Goal: Check status: Check status

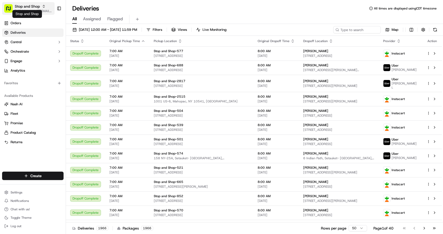
click at [29, 8] on span "Stop and Shop" at bounding box center [27, 6] width 25 height 5
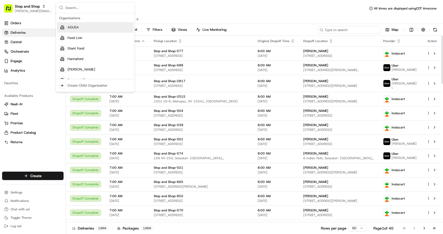
click at [350, 29] on input at bounding box center [348, 29] width 63 height 7
paste input "m715468049"
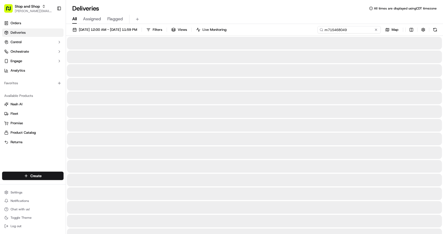
type input "m715468049"
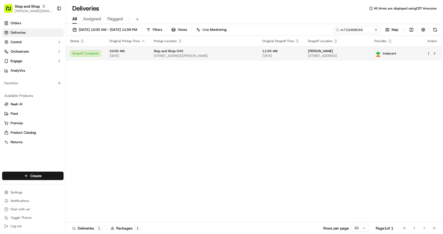
click at [133, 57] on span "[DATE]" at bounding box center [127, 56] width 36 height 4
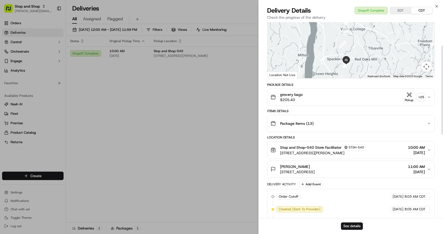
scroll to position [53, 0]
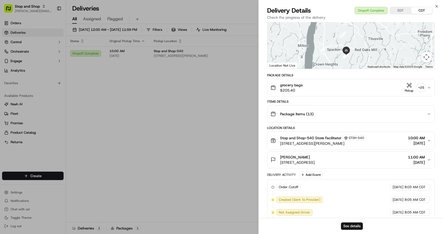
click at [318, 92] on div "grocery bags $205.40 Pickup + 25" at bounding box center [348, 87] width 156 height 11
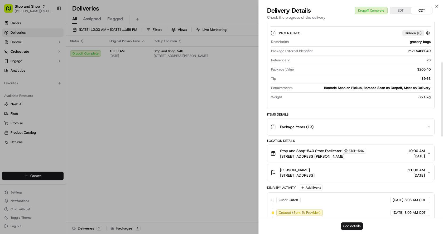
scroll to position [105, 0]
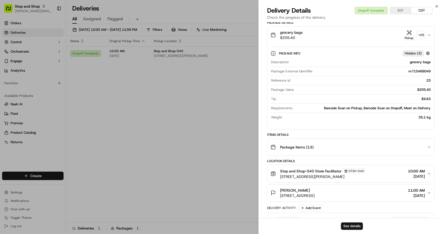
click at [407, 36] on div "Pickup" at bounding box center [409, 38] width 12 height 4
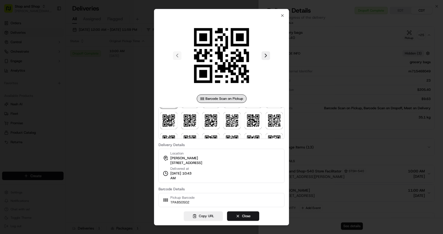
scroll to position [0, 0]
click at [282, 18] on div at bounding box center [221, 56] width 126 height 76
click at [282, 15] on icon "button" at bounding box center [282, 15] width 2 height 2
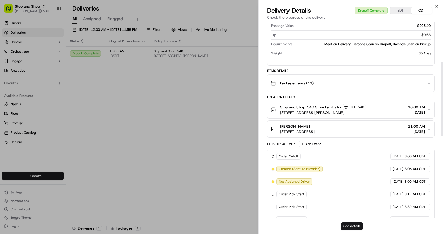
scroll to position [105, 0]
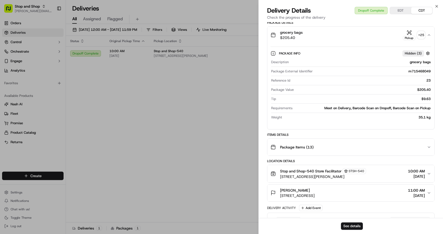
click at [418, 149] on div "Package Items ( 13 )" at bounding box center [348, 147] width 156 height 11
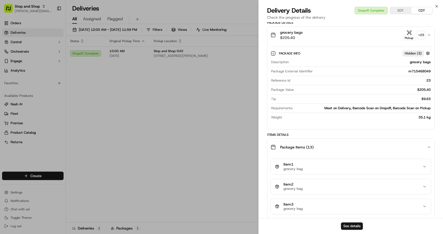
click at [424, 147] on div "Package Items ( 13 )" at bounding box center [348, 147] width 156 height 11
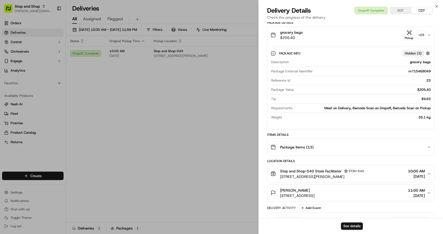
click at [424, 147] on div "Package Items ( 13 )" at bounding box center [348, 147] width 156 height 11
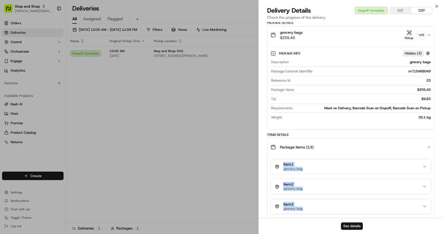
scroll to position [53, 0]
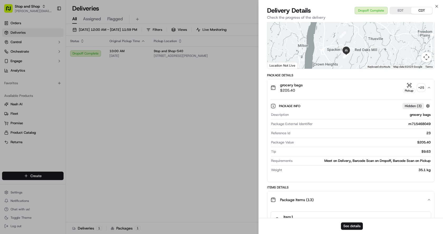
click at [428, 86] on icon "button" at bounding box center [429, 88] width 4 height 4
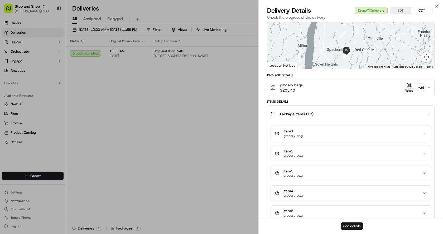
click at [428, 86] on icon "button" at bounding box center [429, 88] width 4 height 4
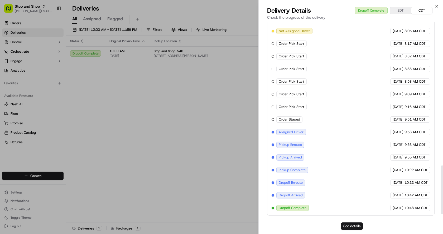
scroll to position [587, 0]
click at [349, 229] on button "See details" at bounding box center [352, 226] width 22 height 7
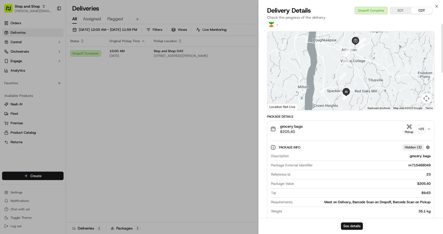
scroll to position [7, 0]
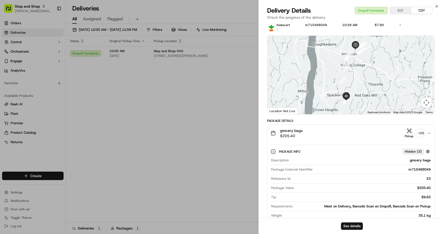
click at [412, 150] on span "Hidden ( 3 )" at bounding box center [412, 151] width 17 height 5
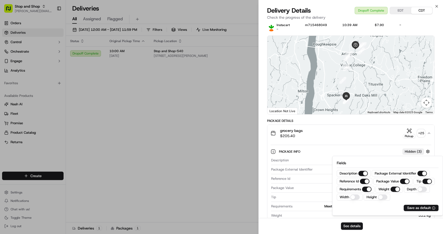
click at [302, 156] on div "Package Info Hidden ( 3 )" at bounding box center [350, 151] width 160 height 9
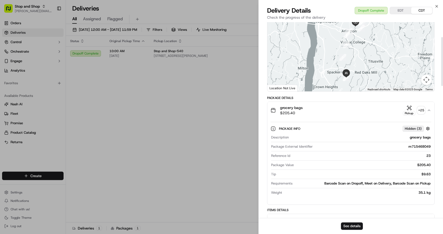
scroll to position [0, 0]
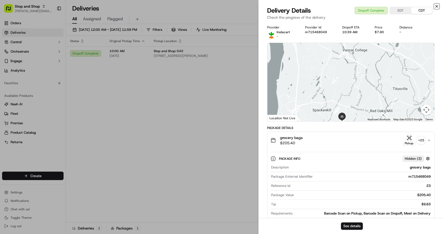
click at [436, 5] on icon "button" at bounding box center [436, 6] width 4 height 4
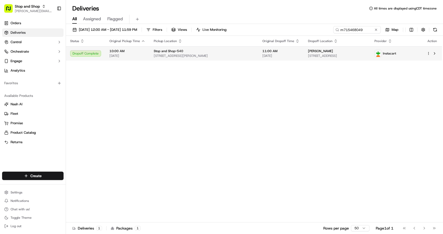
click at [227, 58] on td "Stop and Shop-[STREET_ADDRESS][PERSON_NAME]" at bounding box center [203, 53] width 109 height 14
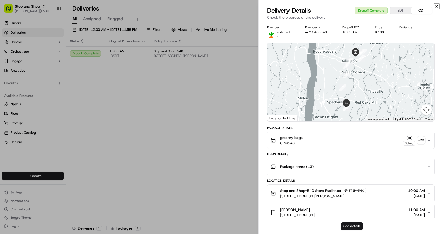
click at [437, 6] on icon "button" at bounding box center [436, 6] width 4 height 4
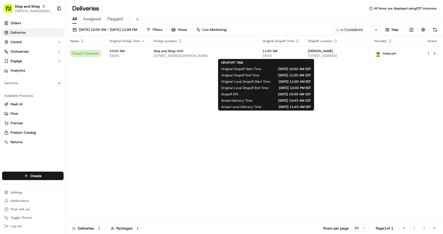
click at [368, 73] on div "Status Original Pickup Time Pickup Location Original Dropoff Time Dropoff Locat…" at bounding box center [254, 129] width 376 height 187
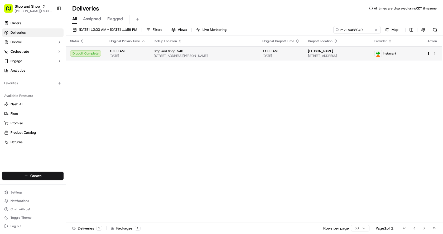
click at [183, 52] on div "Stop and Shop-540" at bounding box center [204, 51] width 100 height 4
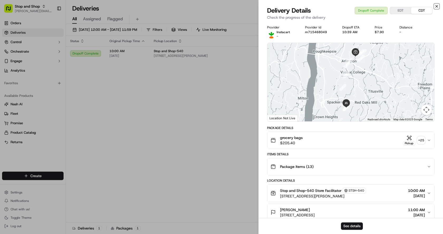
click at [437, 4] on icon "button" at bounding box center [436, 6] width 4 height 4
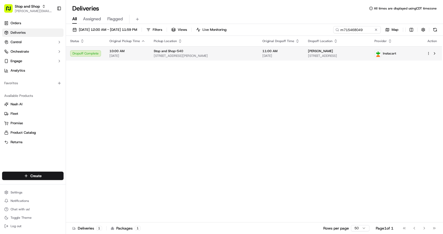
click at [129, 58] on td "10:00 AM [DATE]" at bounding box center [127, 53] width 44 height 14
